Goal: Transaction & Acquisition: Purchase product/service

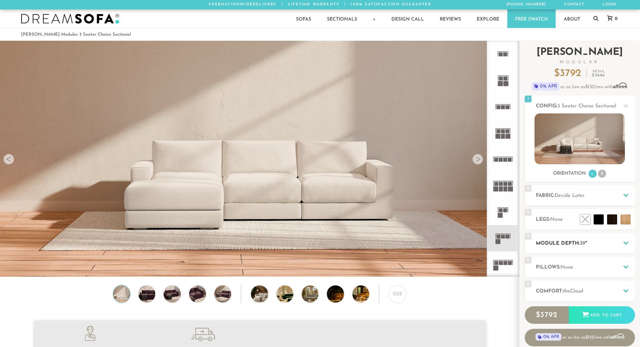
click at [562, 241] on h2 "Module Depth: 39 "" at bounding box center [585, 243] width 99 height 8
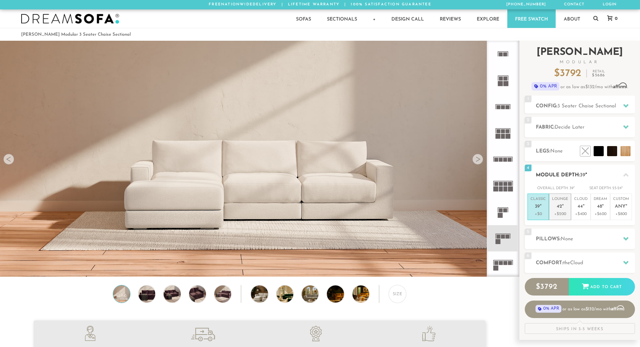
click at [561, 207] on span "42" at bounding box center [559, 207] width 5 height 6
click at [535, 212] on p "+$0" at bounding box center [538, 214] width 15 height 6
click at [257, 296] on img at bounding box center [266, 293] width 30 height 17
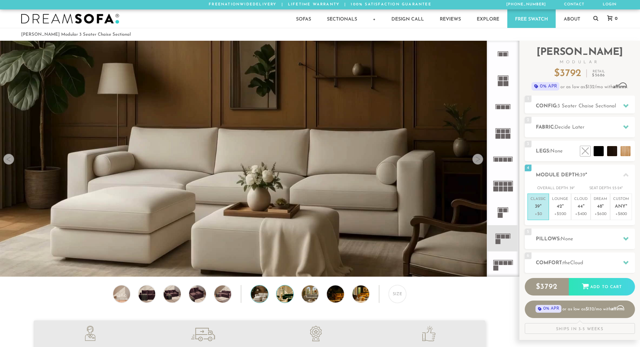
click at [281, 296] on img at bounding box center [292, 293] width 30 height 17
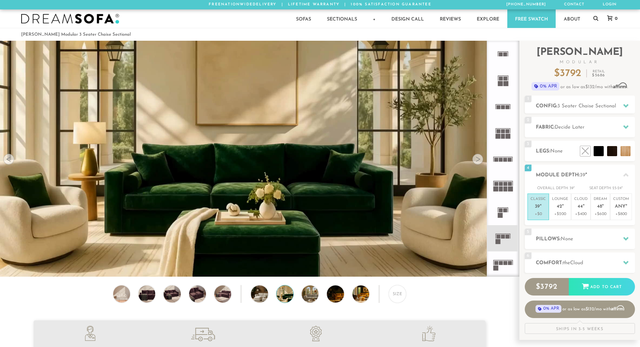
click at [299, 298] on div "Size" at bounding box center [259, 295] width 519 height 21
click at [316, 300] on img at bounding box center [317, 293] width 30 height 17
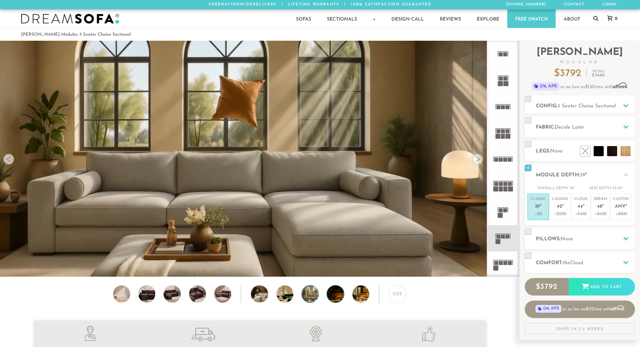
click at [332, 293] on img at bounding box center [342, 293] width 30 height 17
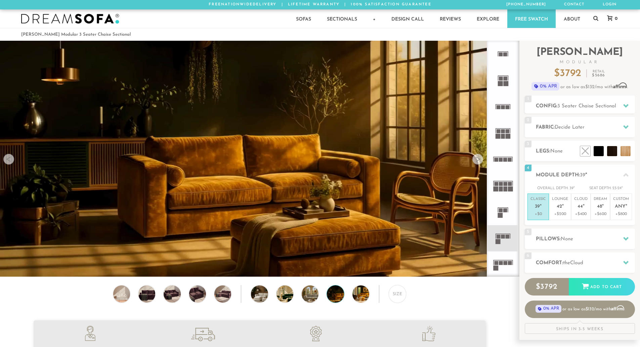
click at [336, 302] on img at bounding box center [342, 293] width 30 height 17
click at [361, 296] on img at bounding box center [368, 293] width 30 height 17
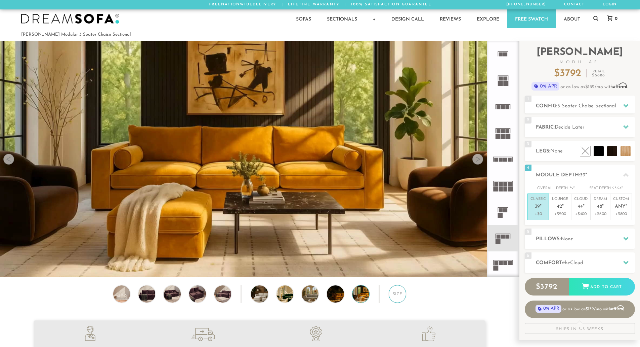
click at [393, 295] on div "Size" at bounding box center [397, 293] width 17 height 17
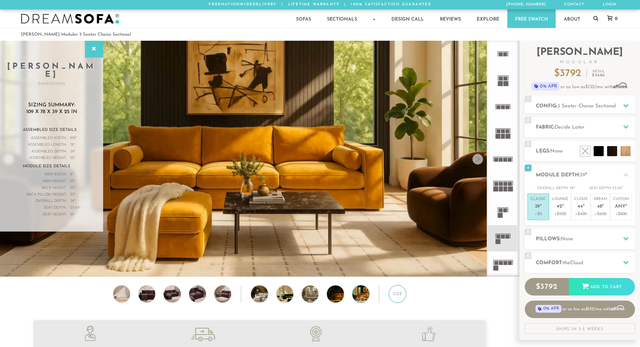
click at [393, 295] on div "Size" at bounding box center [397, 293] width 17 height 17
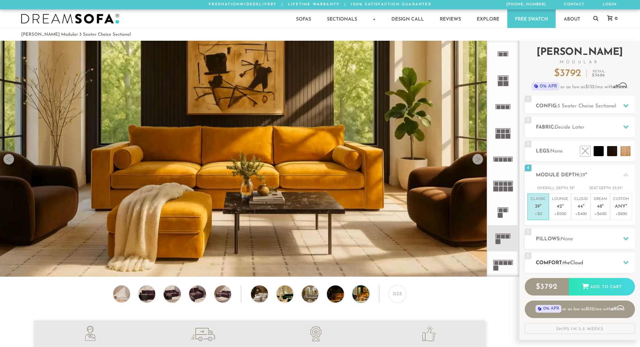
click at [556, 259] on h2 "Comfort: the Cloud" at bounding box center [585, 263] width 99 height 8
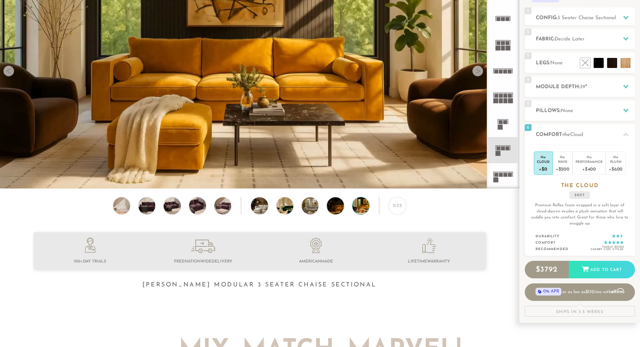
scroll to position [89, 0]
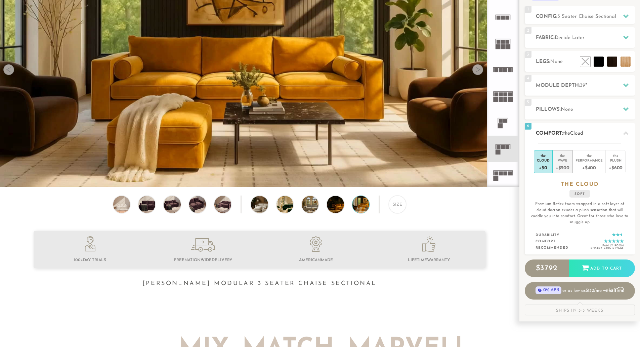
click at [565, 164] on div "+$200" at bounding box center [563, 167] width 14 height 10
click at [543, 159] on div "Cloud" at bounding box center [543, 160] width 13 height 5
click at [555, 160] on li "the Wave +$200" at bounding box center [563, 161] width 20 height 23
click at [543, 165] on div "+$0" at bounding box center [543, 167] width 13 height 10
click at [556, 164] on div "+$200" at bounding box center [563, 167] width 14 height 10
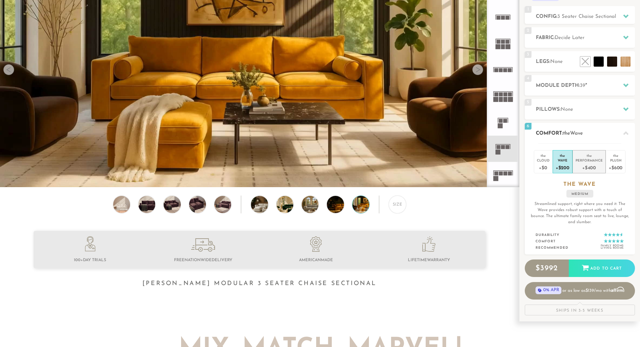
click at [592, 167] on div "+$400" at bounding box center [589, 167] width 27 height 10
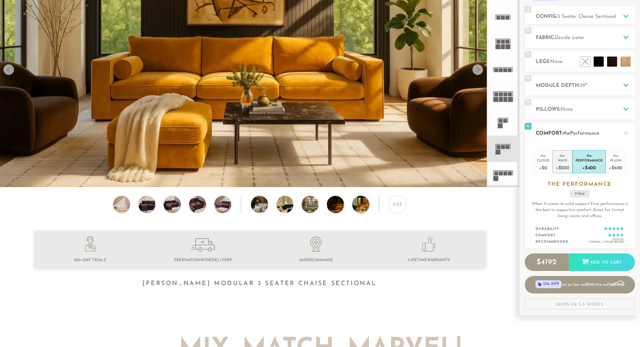
click at [568, 163] on div "+$200" at bounding box center [563, 167] width 14 height 10
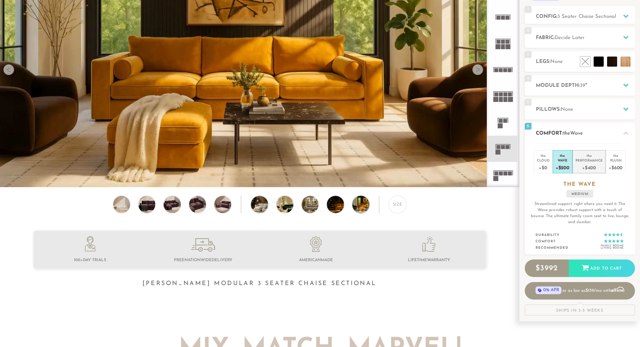
click at [591, 160] on div "Performance" at bounding box center [589, 160] width 27 height 5
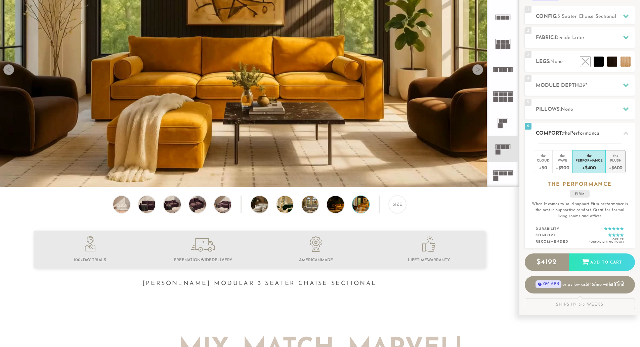
click at [618, 154] on div "the" at bounding box center [616, 154] width 14 height 7
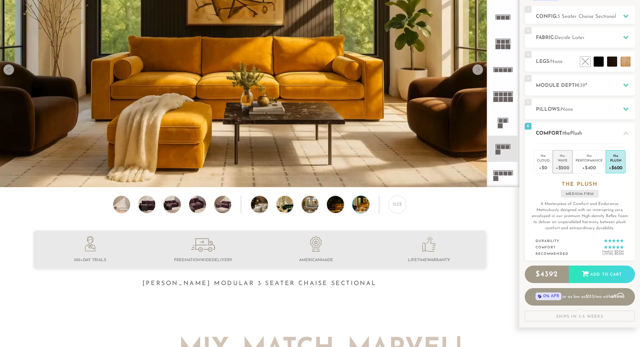
click at [566, 162] on div "+$200" at bounding box center [563, 167] width 14 height 10
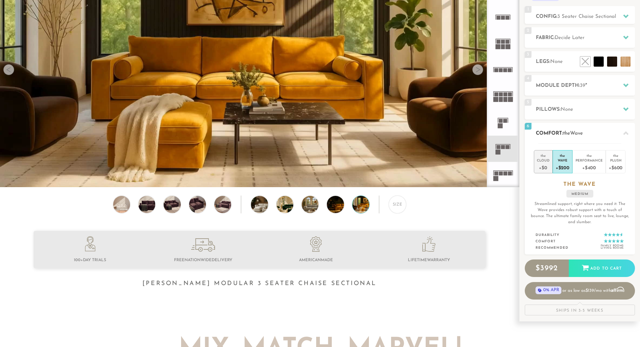
click at [548, 162] on div "+$0" at bounding box center [543, 167] width 13 height 10
click at [557, 162] on div "Wave" at bounding box center [563, 160] width 14 height 5
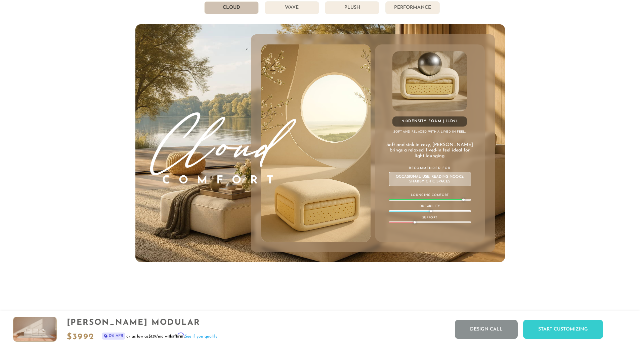
scroll to position [3859, 0]
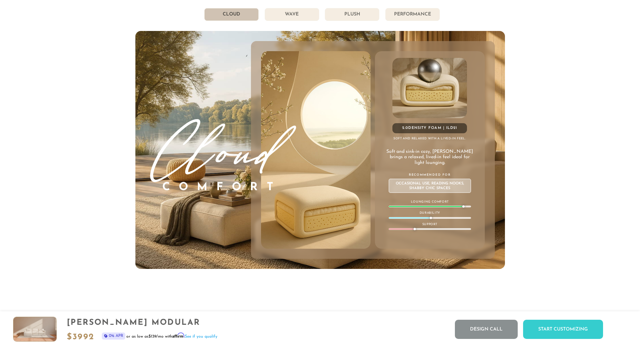
click at [297, 21] on li "Wave" at bounding box center [292, 14] width 54 height 13
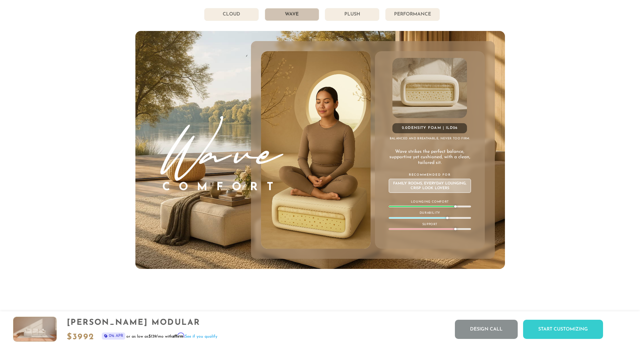
click at [341, 21] on li "Plush" at bounding box center [352, 14] width 54 height 13
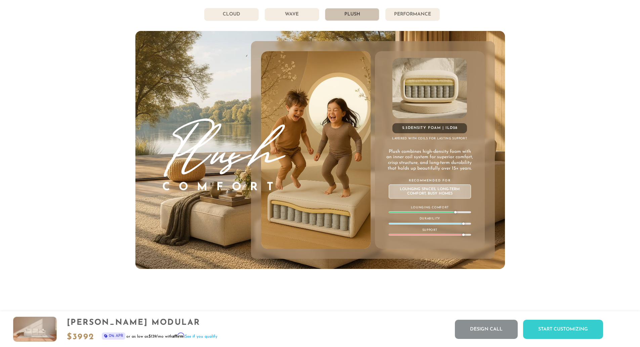
click at [424, 19] on li "Performance" at bounding box center [413, 14] width 54 height 13
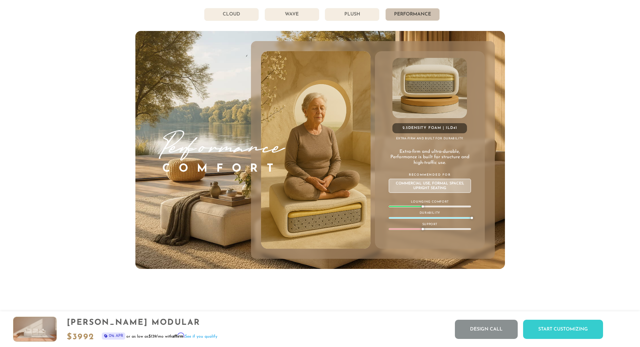
click at [307, 21] on li "Wave" at bounding box center [292, 14] width 54 height 13
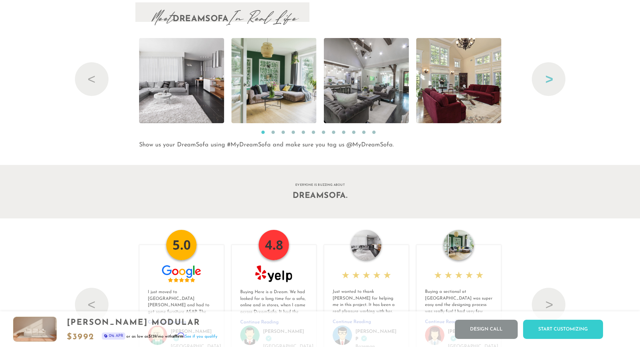
scroll to position [7285, 0]
click at [541, 81] on button "Next" at bounding box center [549, 79] width 34 height 34
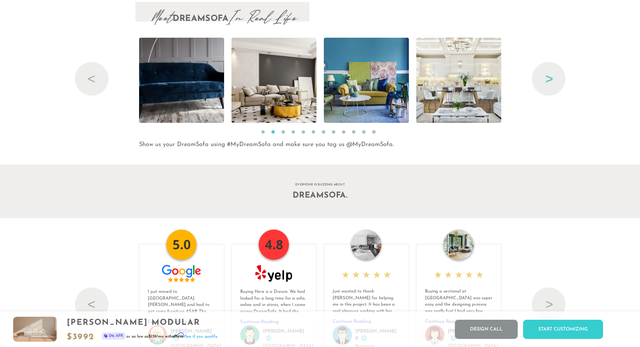
click at [541, 81] on button "Next" at bounding box center [549, 79] width 34 height 34
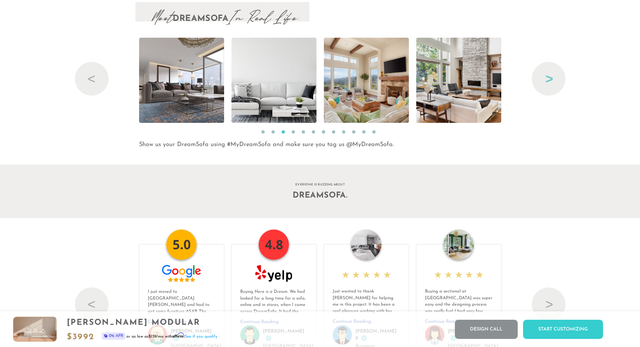
click at [541, 81] on button "Next" at bounding box center [549, 79] width 34 height 34
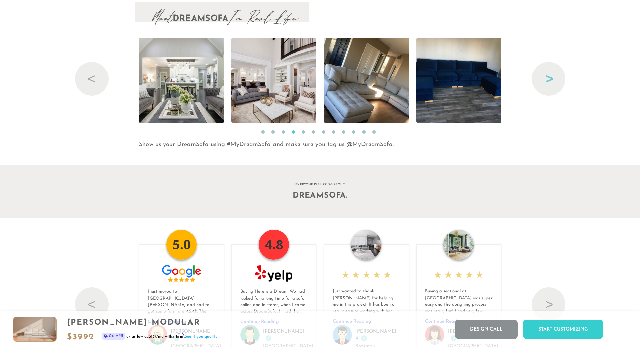
click at [541, 81] on button "Next" at bounding box center [549, 79] width 34 height 34
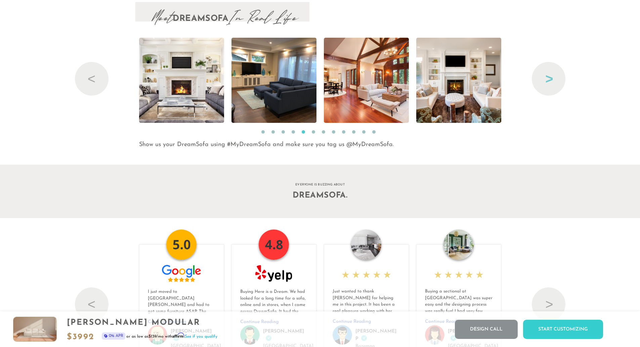
click at [541, 81] on button "Next" at bounding box center [549, 79] width 34 height 34
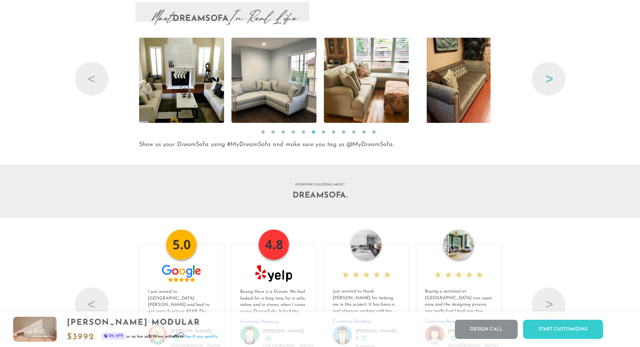
click at [541, 81] on button "Next" at bounding box center [549, 79] width 34 height 34
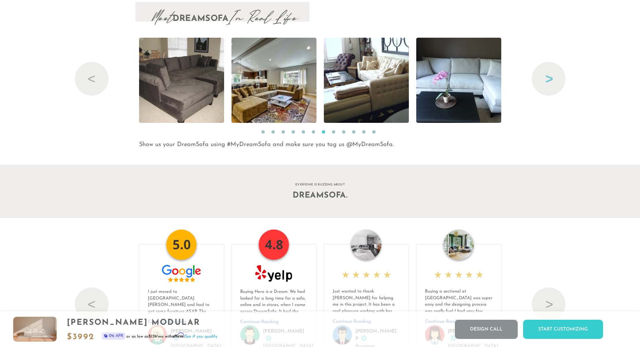
click at [541, 81] on button "Next" at bounding box center [549, 79] width 34 height 34
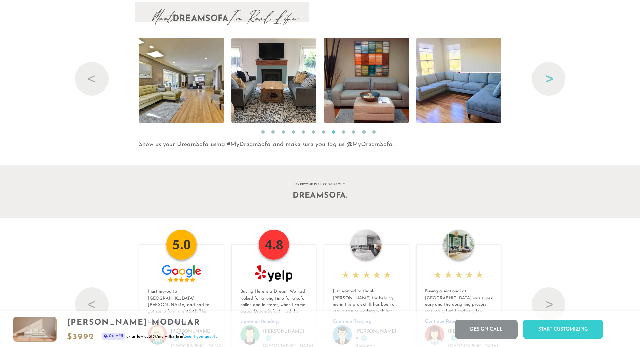
click at [541, 81] on button "Next" at bounding box center [549, 79] width 34 height 34
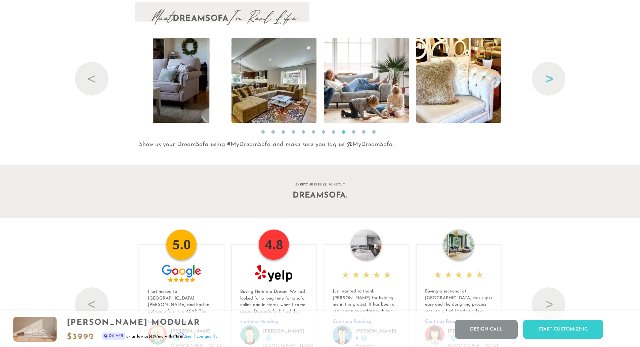
click at [541, 81] on button "Next" at bounding box center [549, 79] width 34 height 34
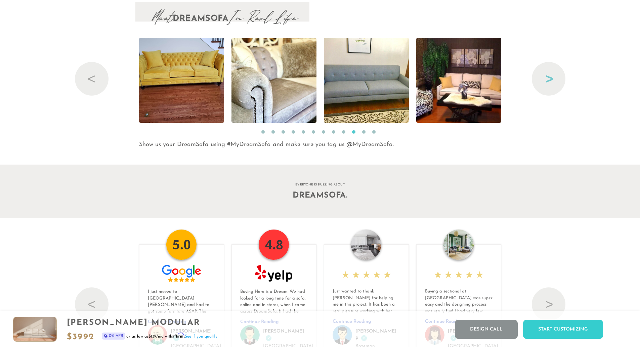
click at [541, 81] on button "Next" at bounding box center [549, 79] width 34 height 34
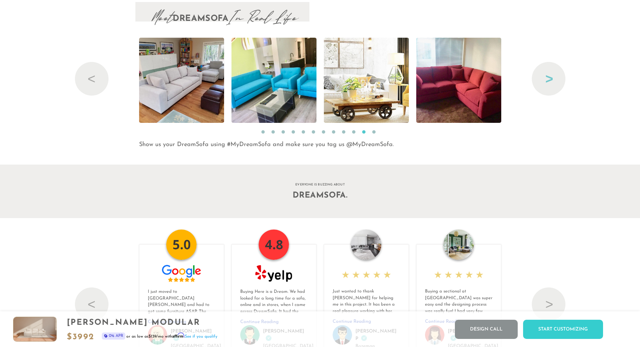
click at [541, 81] on button "Next" at bounding box center [549, 79] width 34 height 34
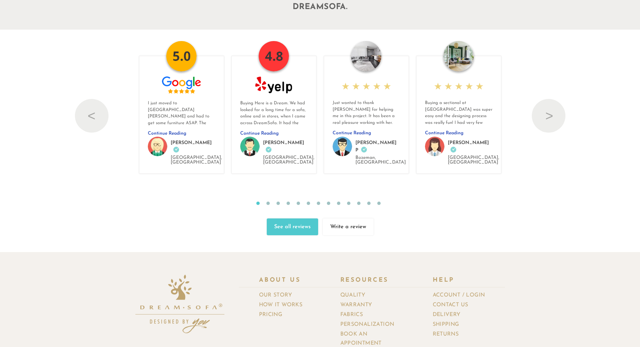
scroll to position [7528, 0]
